Goal: Communication & Community: Answer question/provide support

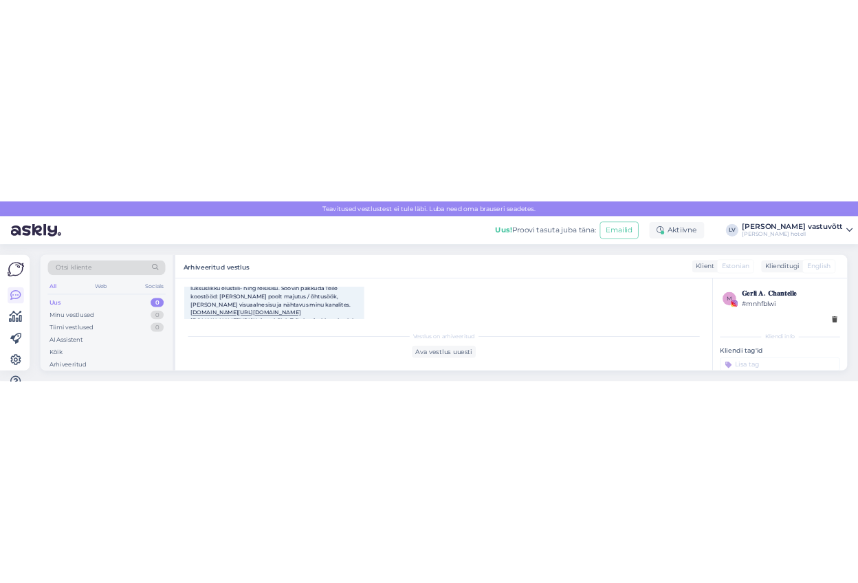
scroll to position [170, 0]
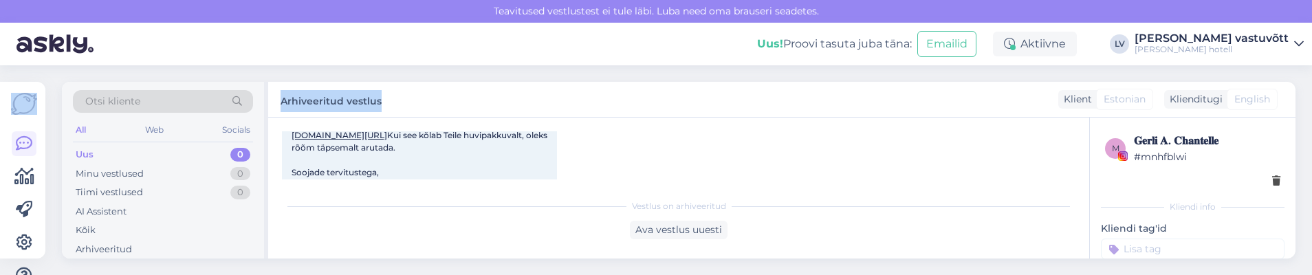
drag, startPoint x: 1258, startPoint y: 72, endPoint x: 953, endPoint y: 96, distance: 305.6
click at [953, 96] on div "Teavitused vestlustest [PERSON_NAME] läbi. Luba need oma brauseri seadetes. Uus…" at bounding box center [656, 137] width 1312 height 275
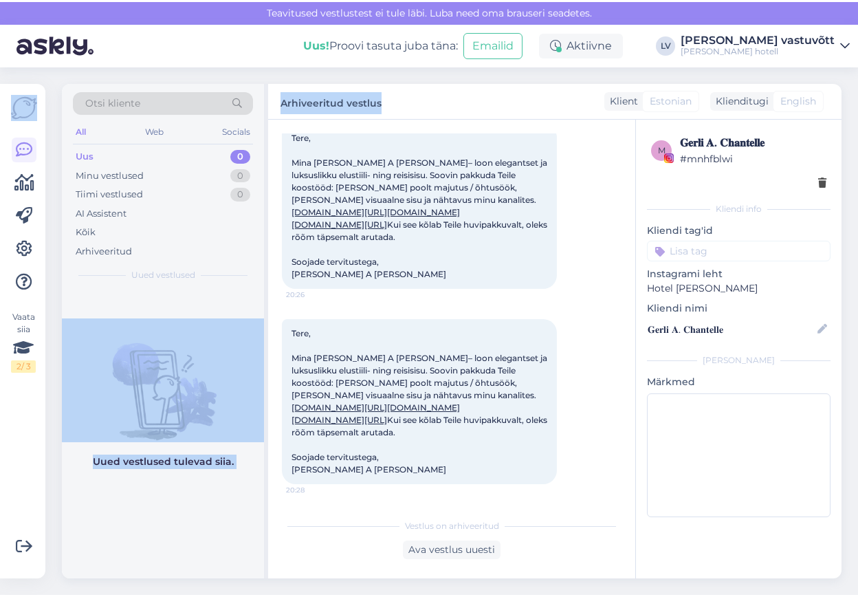
scroll to position [153, 0]
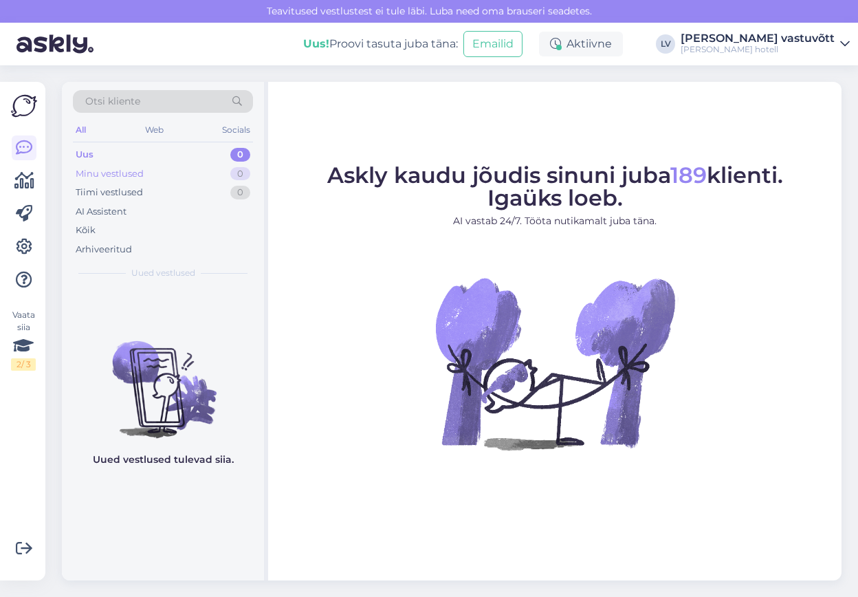
click at [119, 174] on div "Minu vestlused" at bounding box center [110, 174] width 68 height 14
click at [127, 193] on div "Tiimi vestlused" at bounding box center [109, 193] width 67 height 14
click at [106, 253] on div "Arhiveeritud" at bounding box center [104, 250] width 56 height 14
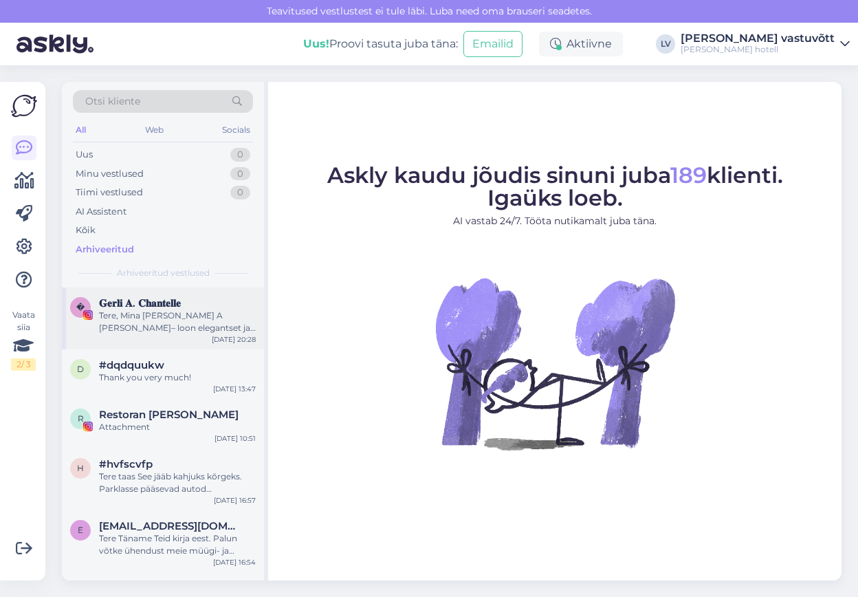
click at [182, 335] on div "� 𝐆𝐞𝐫𝐥𝐢 𝐀. 𝐂𝐡𝐚𝐧𝐭𝐞𝐥𝐥𝐞 Tere, Mina [PERSON_NAME] A [PERSON_NAME]– loon elegantset …" at bounding box center [163, 318] width 202 height 62
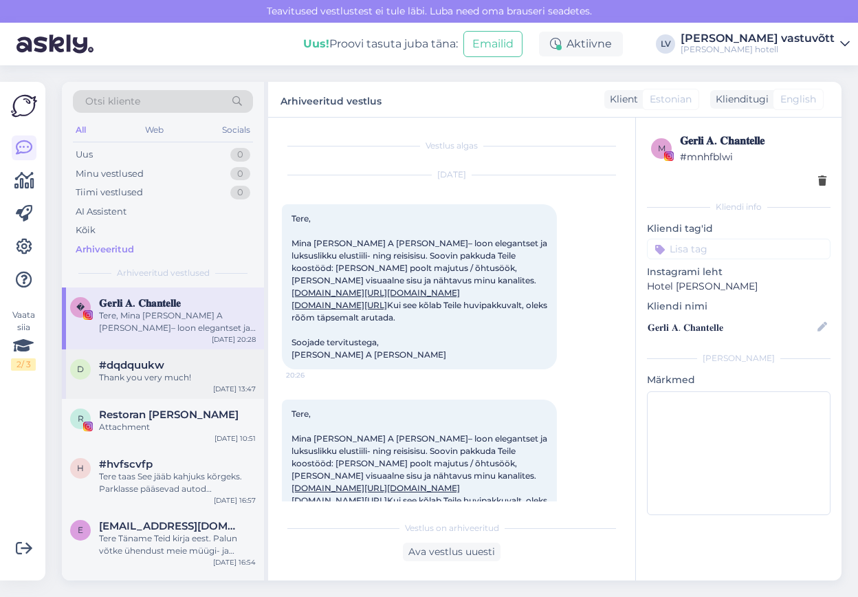
click at [133, 385] on div "d #dqdquukw Thank you very much! [DATE] 13:47" at bounding box center [163, 374] width 202 height 50
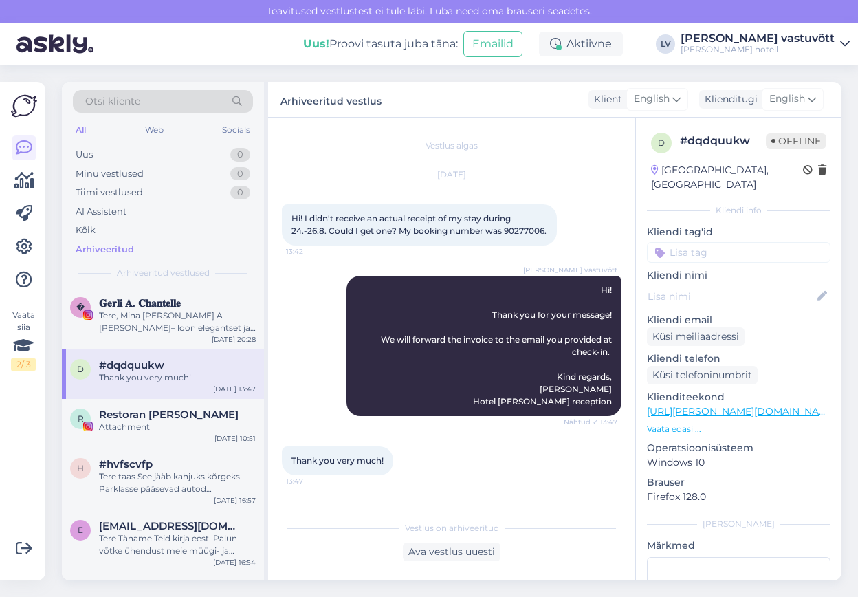
scroll to position [1, 0]
click at [155, 426] on div "Attachment" at bounding box center [177, 427] width 157 height 12
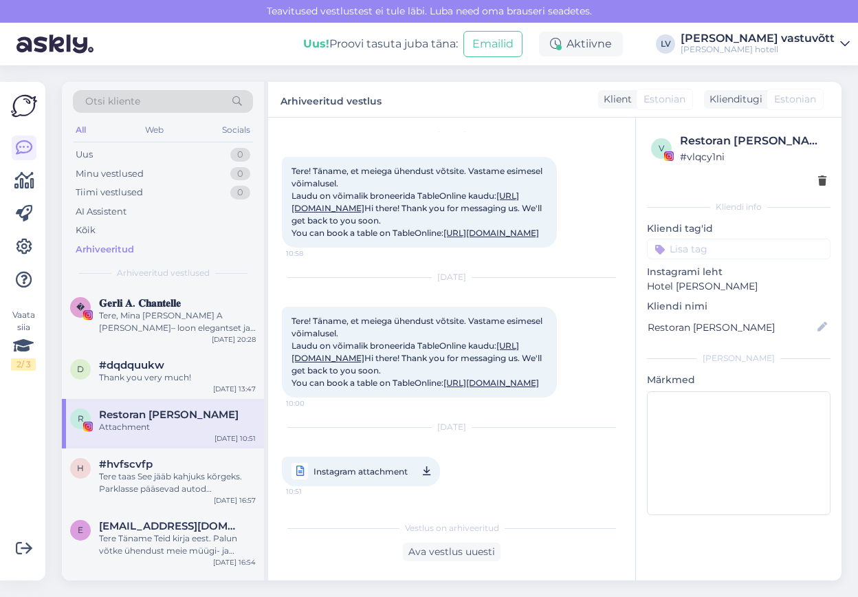
scroll to position [1728, 0]
click at [191, 488] on div "Tere taas See jääb kahjuks kõrgeks. Parklasse pääsevad autod maksimaalse laiuse…" at bounding box center [177, 482] width 157 height 25
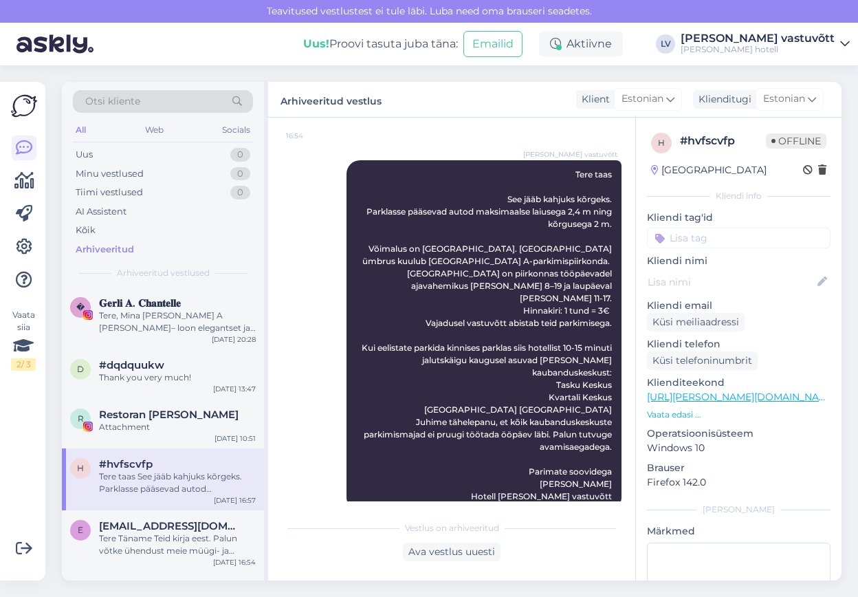
scroll to position [69, 0]
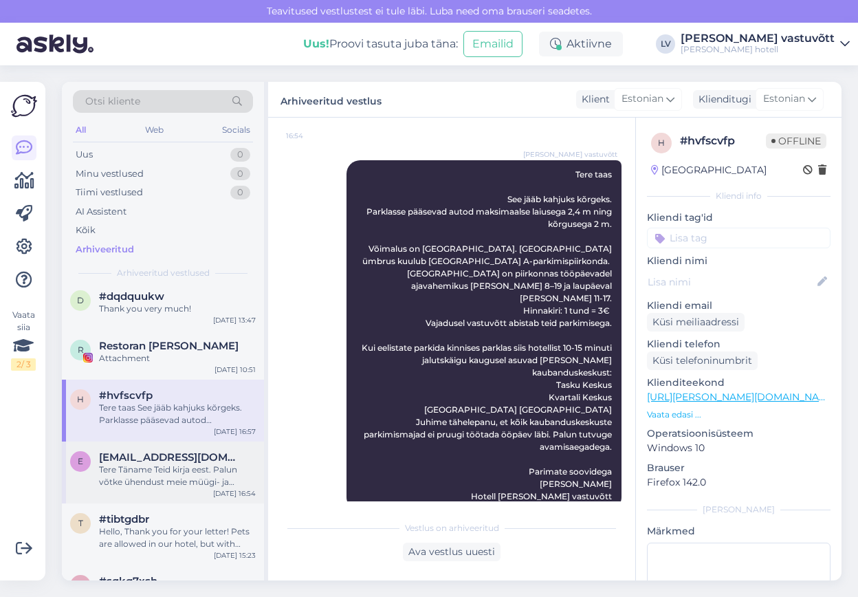
click at [149, 479] on div "Tere Täname Teid kirja eest. Palun võtke ühendust meie müügi- ja turundusjuhi A…" at bounding box center [177, 476] width 157 height 25
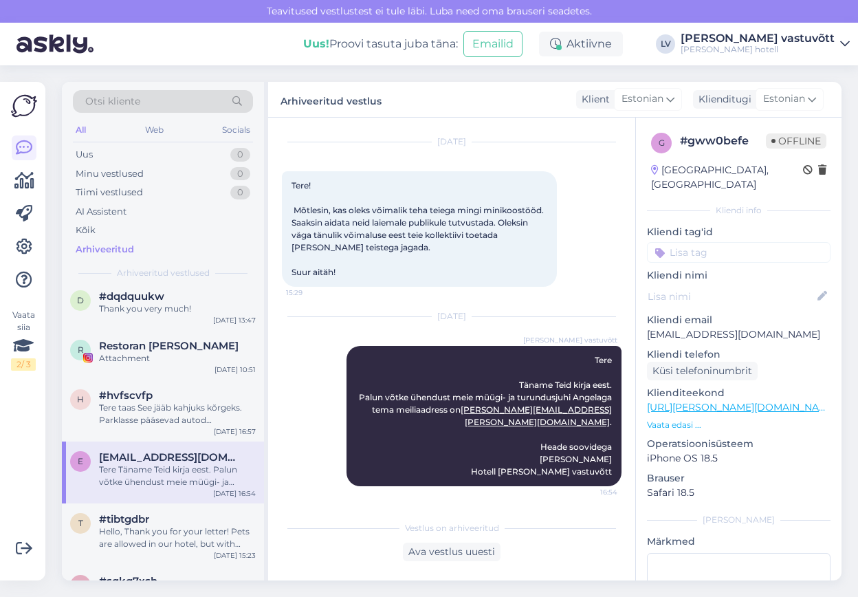
scroll to position [21, 0]
